Goal: Task Accomplishment & Management: Manage account settings

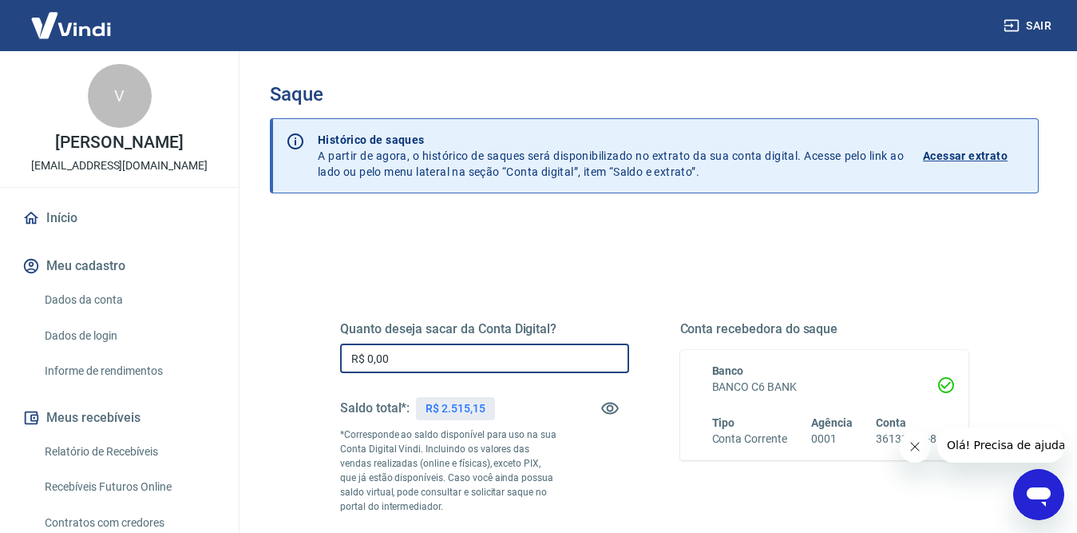
drag, startPoint x: 325, startPoint y: 360, endPoint x: 276, endPoint y: 362, distance: 48.7
click at [275, 362] on div "Quanto deseja sacar da Conta Digital? R$ 0,00 ​ Saldo total*: R$ 2.515,15 *Corr…" at bounding box center [654, 511] width 769 height 585
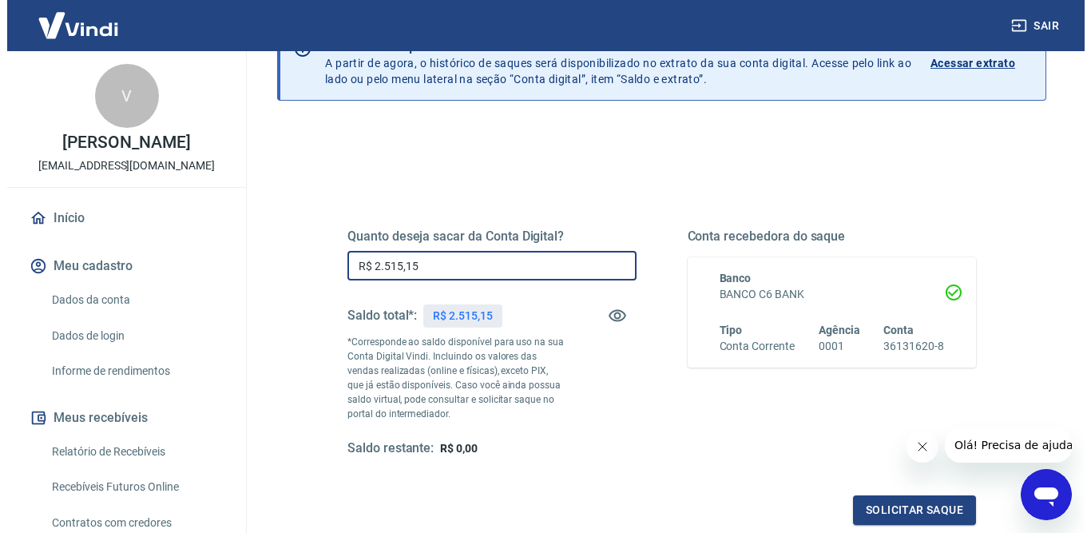
scroll to position [240, 0]
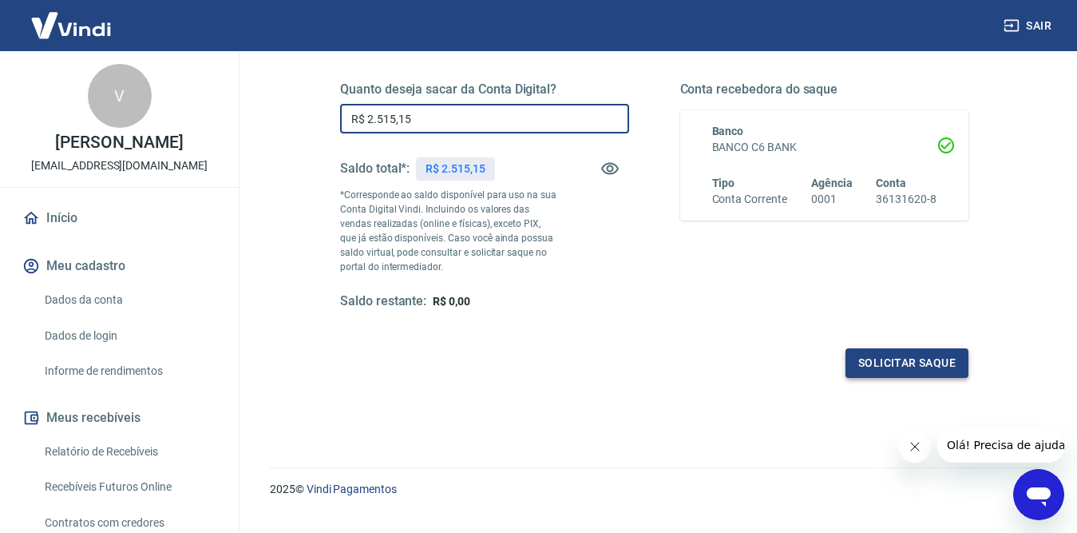
type input "R$ 2.515,15"
click at [906, 365] on button "Solicitar saque" at bounding box center [907, 363] width 123 height 30
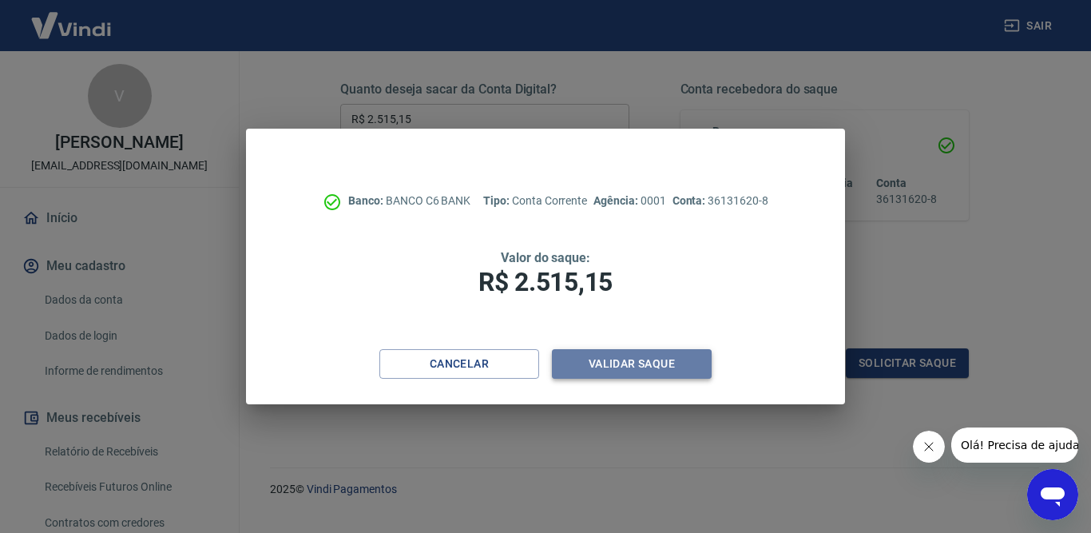
click at [619, 354] on button "Validar saque" at bounding box center [632, 364] width 160 height 30
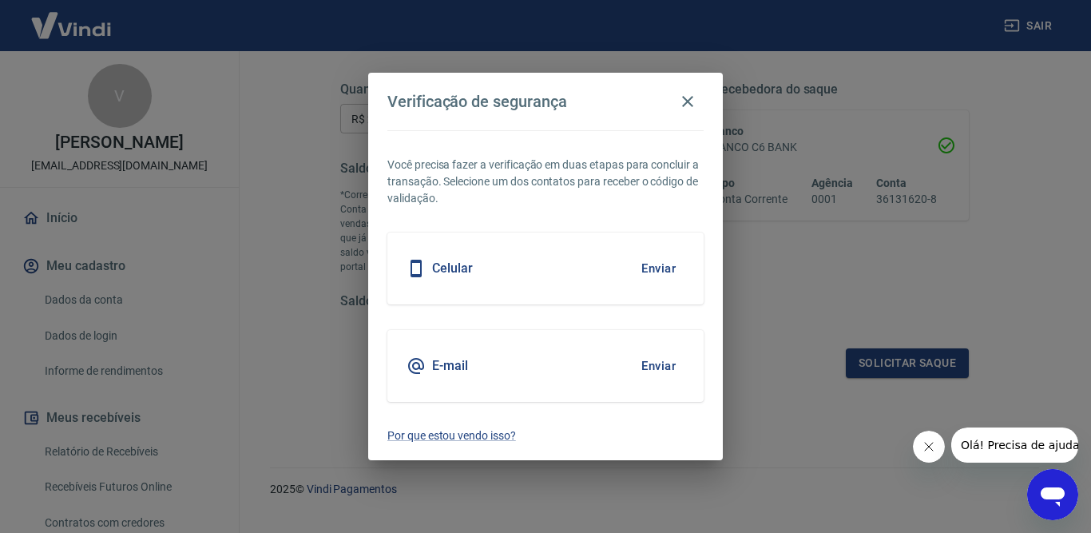
click at [647, 265] on button "Enviar" at bounding box center [658, 269] width 52 height 34
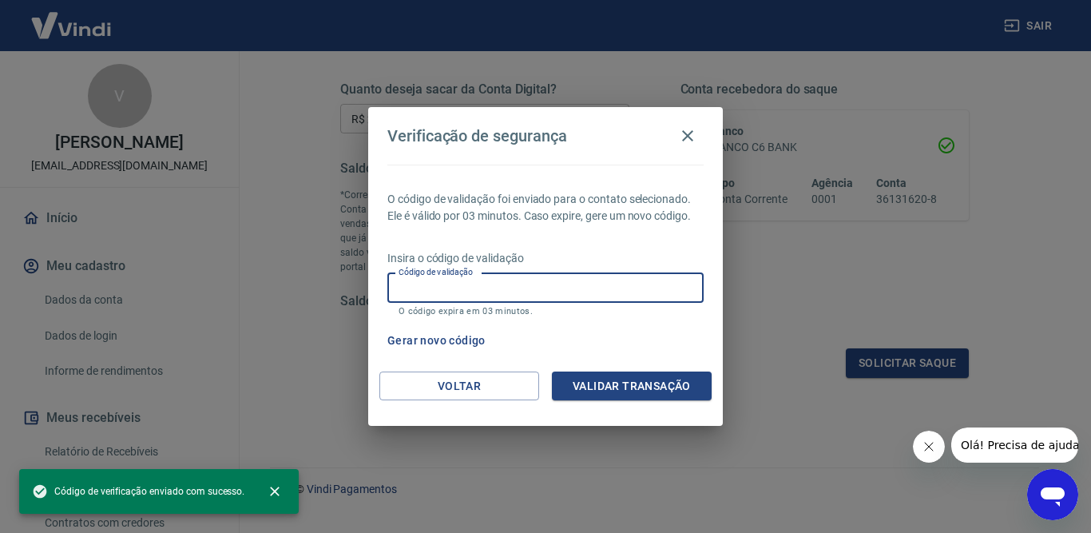
click at [458, 287] on input "Código de validação" at bounding box center [545, 288] width 316 height 30
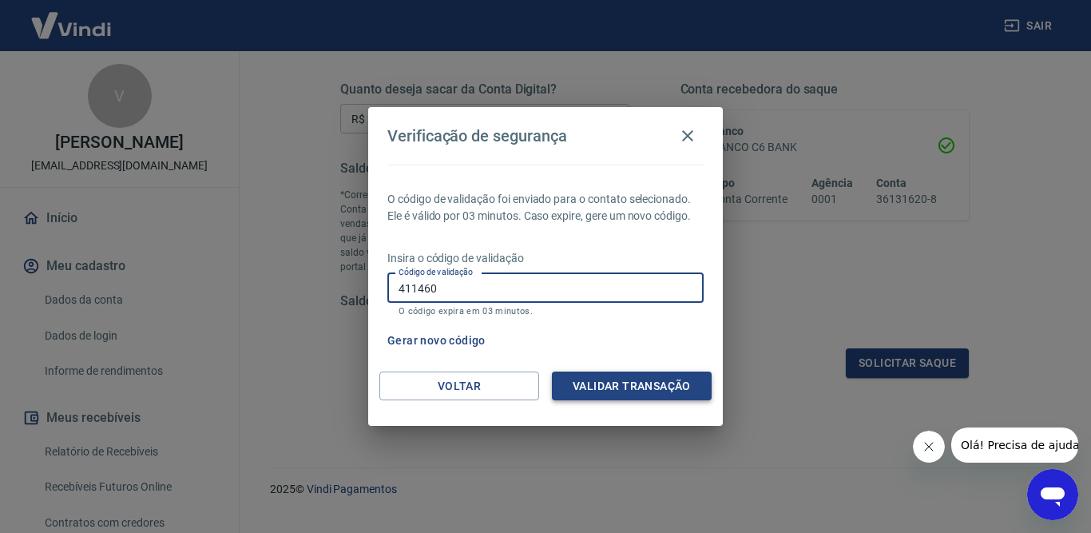
type input "411460"
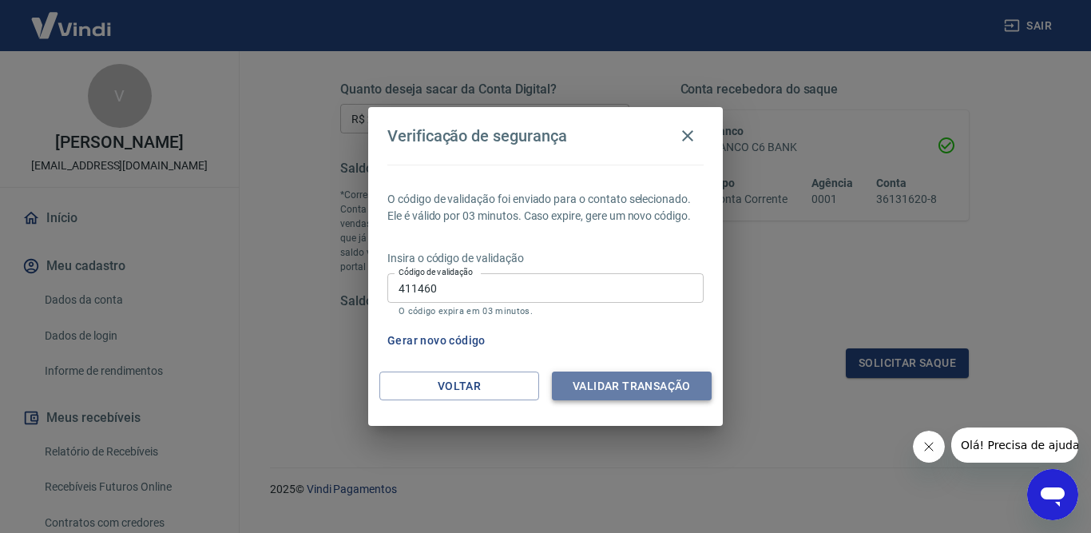
click at [665, 386] on button "Validar transação" at bounding box center [632, 386] width 160 height 30
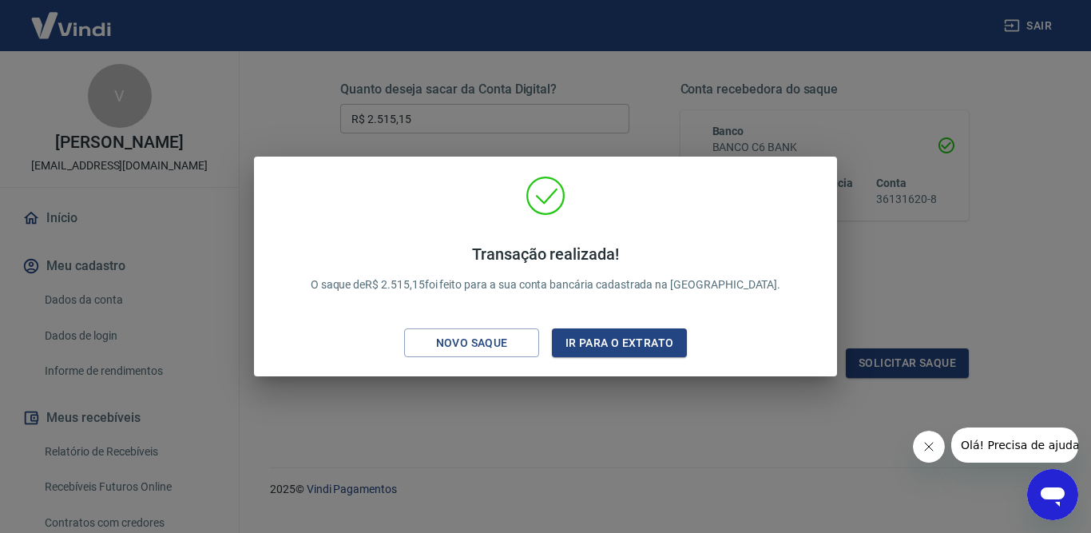
click at [830, 236] on div "Transação realizada! O saque de R$ 2.515,15 foi feito para a sua conta bancária…" at bounding box center [545, 267] width 583 height 220
click at [894, 242] on div "Transação realizada! O saque de R$ 2.515,15 foi feito para a sua conta bancária…" at bounding box center [545, 266] width 1091 height 533
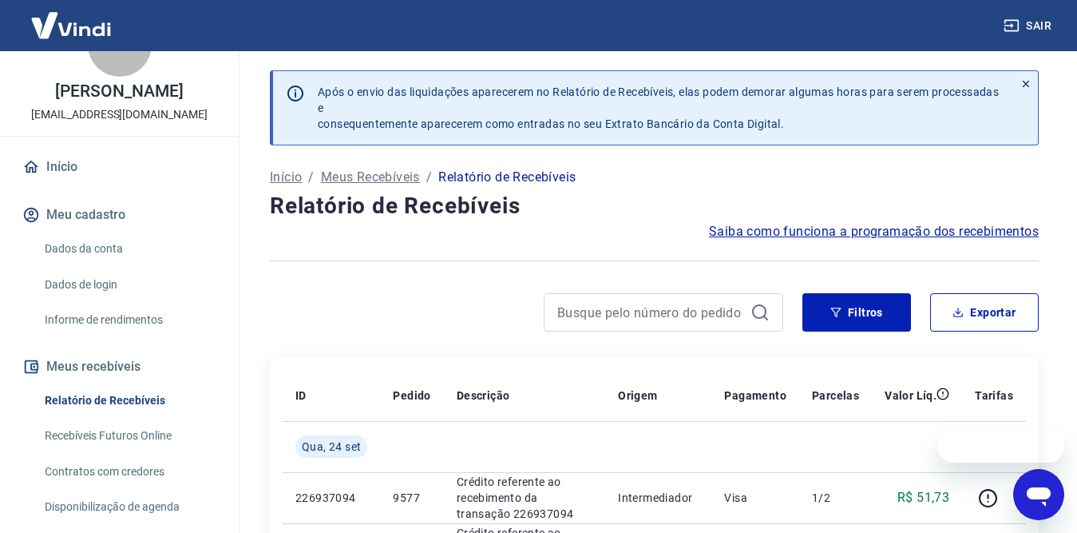
scroll to position [80, 0]
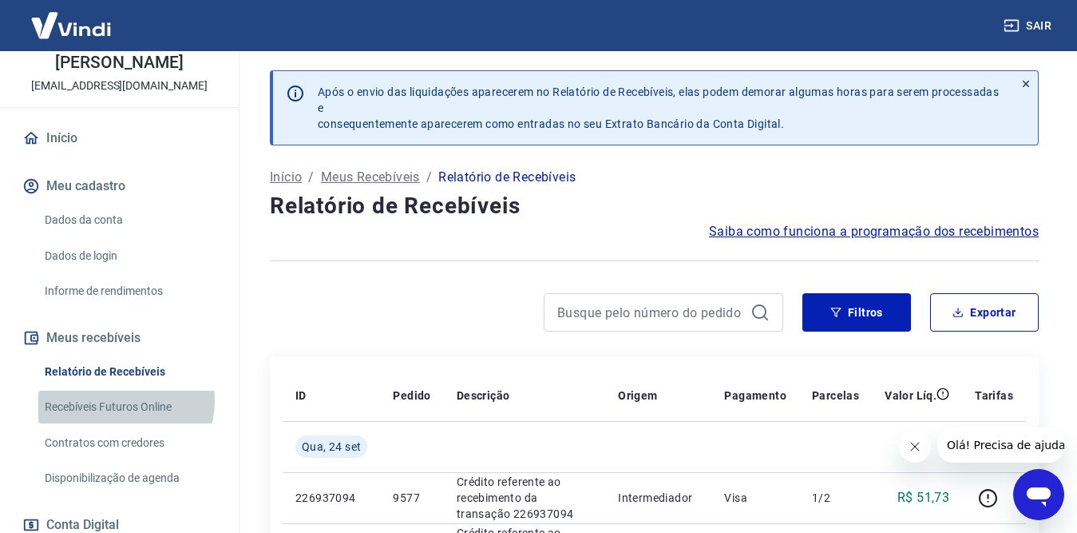
click at [125, 401] on link "Recebíveis Futuros Online" at bounding box center [128, 406] width 181 height 33
